Goal: Task Accomplishment & Management: Use online tool/utility

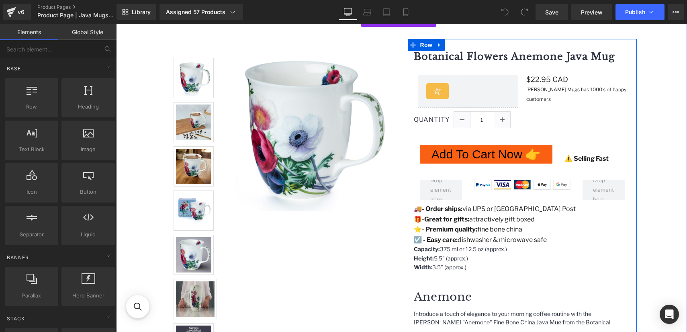
scroll to position [68, 0]
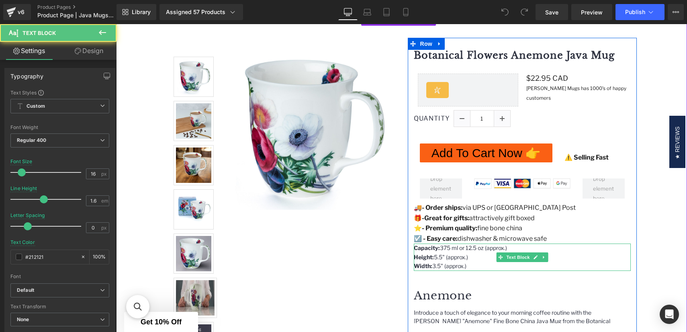
click at [438, 258] on li "Height: 5.5" (approx.)" at bounding box center [522, 257] width 217 height 9
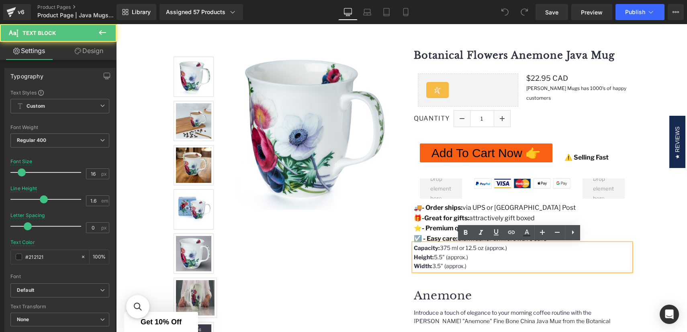
drag, startPoint x: 438, startPoint y: 259, endPoint x: 425, endPoint y: 269, distance: 16.6
click at [438, 259] on li "Height: 5.5" (approx.)" at bounding box center [522, 257] width 217 height 9
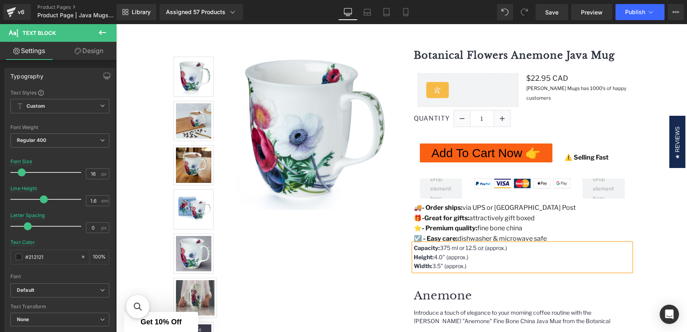
click at [496, 267] on li "Width: 3.5" (approx.)" at bounding box center [522, 265] width 217 height 9
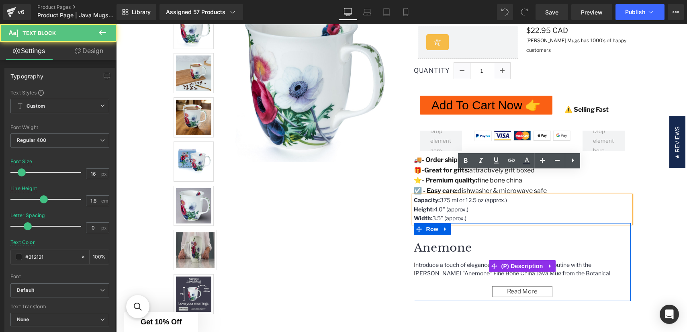
scroll to position [223, 0]
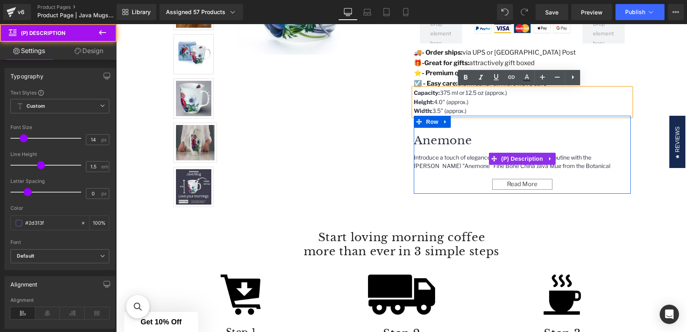
click at [514, 188] on div "Read More" at bounding box center [522, 184] width 60 height 11
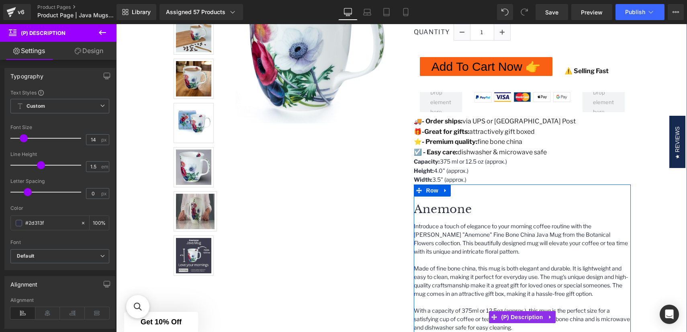
scroll to position [140, 0]
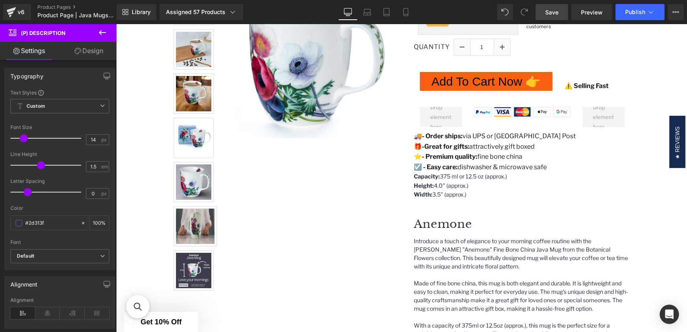
click at [560, 13] on link "Save" at bounding box center [551, 12] width 33 height 16
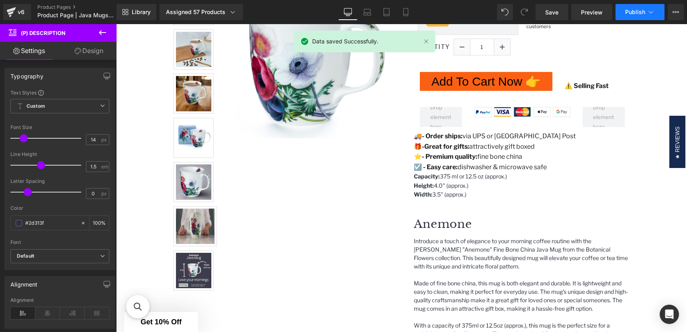
click at [651, 15] on icon at bounding box center [650, 12] width 8 height 8
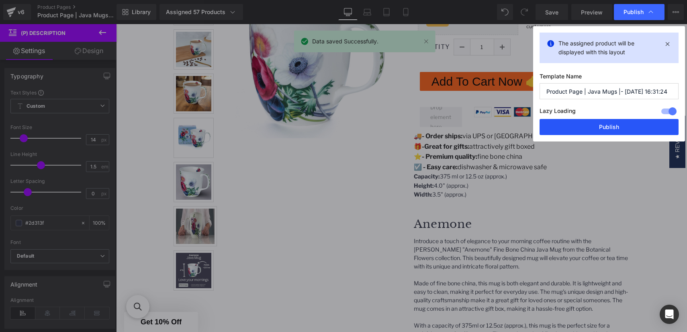
click at [619, 131] on button "Publish" at bounding box center [608, 127] width 139 height 16
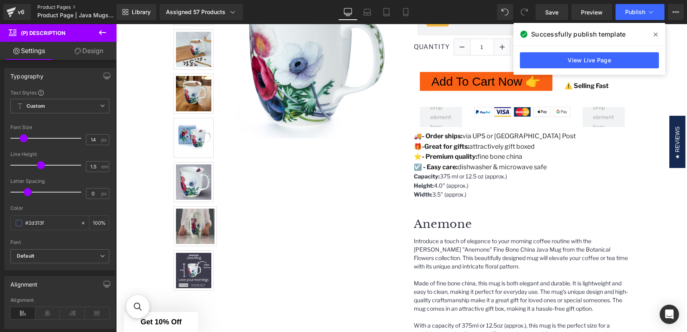
click at [52, 6] on link "Product Pages" at bounding box center [83, 7] width 92 height 6
